Goal: Check status: Check status

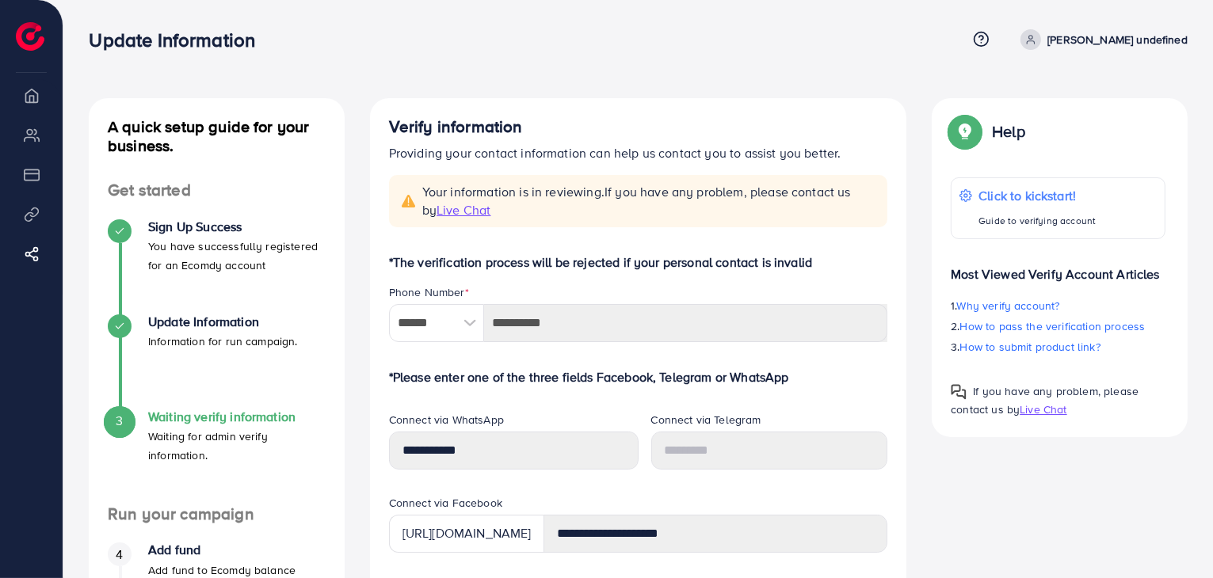
click at [33, 44] on img at bounding box center [30, 36] width 29 height 29
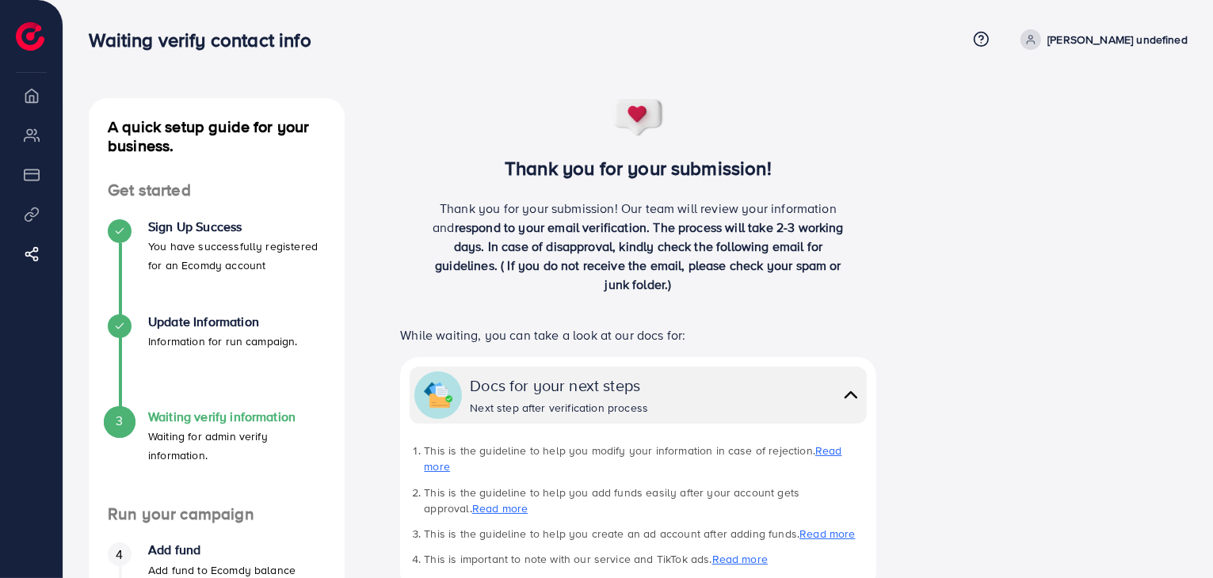
scroll to position [25, 0]
